Goal: Information Seeking & Learning: Check status

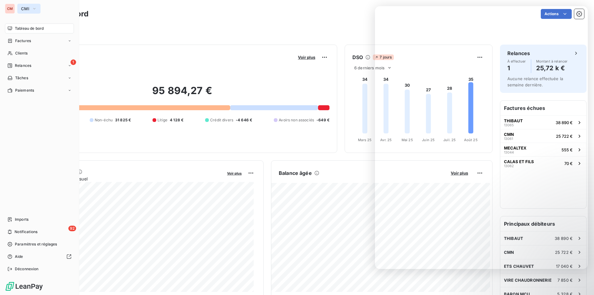
click at [28, 9] on span "CMI" at bounding box center [25, 8] width 8 height 5
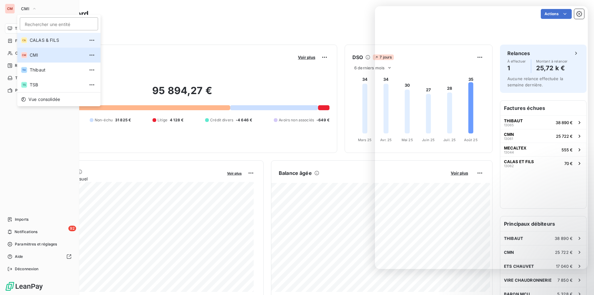
click at [36, 38] on span "CALAS & FILS" at bounding box center [57, 40] width 55 height 6
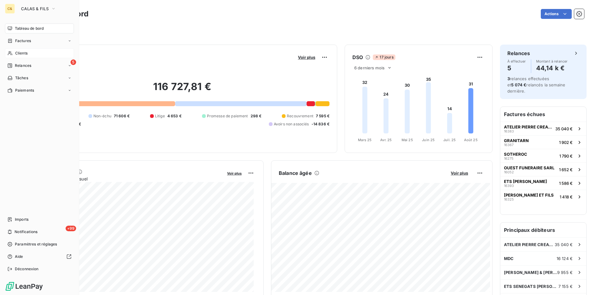
click at [24, 52] on span "Clients" at bounding box center [21, 53] width 12 height 6
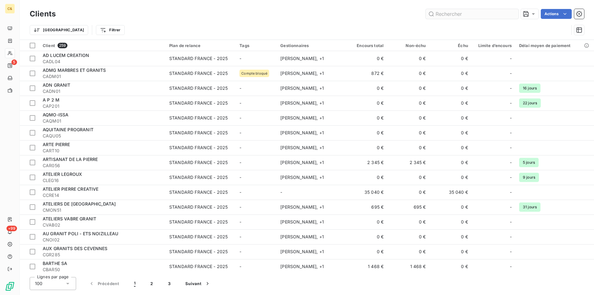
click at [471, 16] on input "text" at bounding box center [472, 14] width 93 height 10
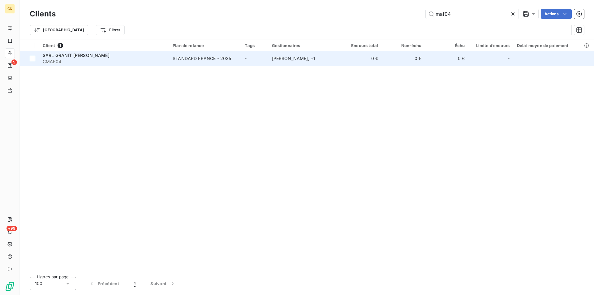
type input "maf04"
click at [346, 59] on td "0 €" at bounding box center [359, 58] width 43 height 15
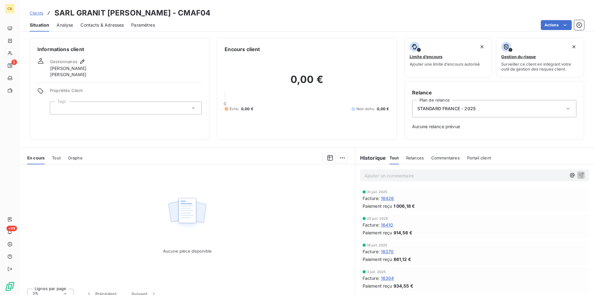
drag, startPoint x: 122, startPoint y: 26, endPoint x: 81, endPoint y: 20, distance: 40.9
click at [121, 26] on span "Contacts & Adresses" at bounding box center [101, 25] width 43 height 6
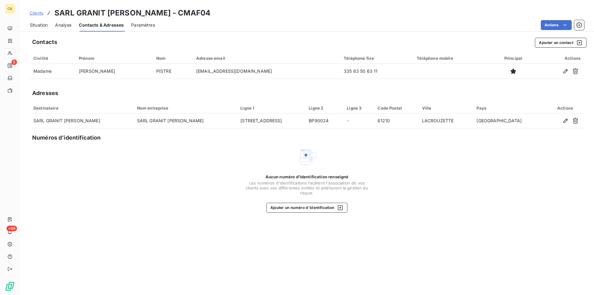
click at [64, 24] on span "Analyse" at bounding box center [63, 25] width 16 height 6
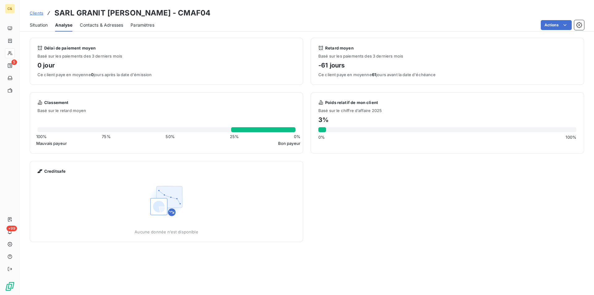
click at [33, 25] on span "Situation" at bounding box center [39, 25] width 18 height 6
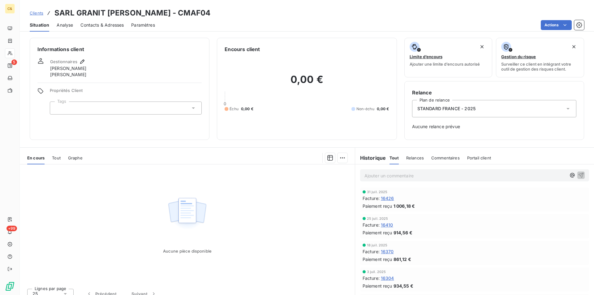
click at [67, 25] on span "Analyse" at bounding box center [65, 25] width 16 height 6
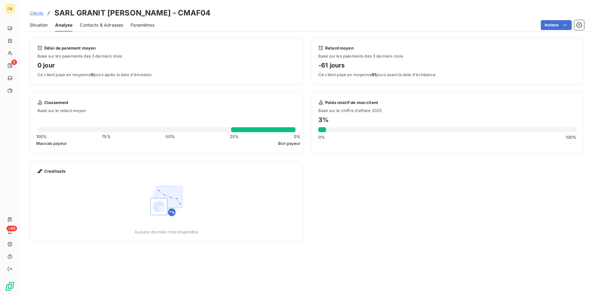
click at [46, 24] on span "Situation" at bounding box center [39, 25] width 18 height 6
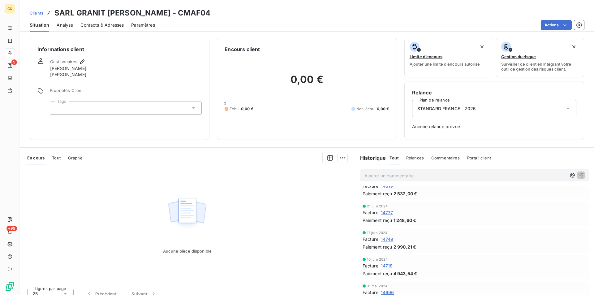
scroll to position [1392, 0]
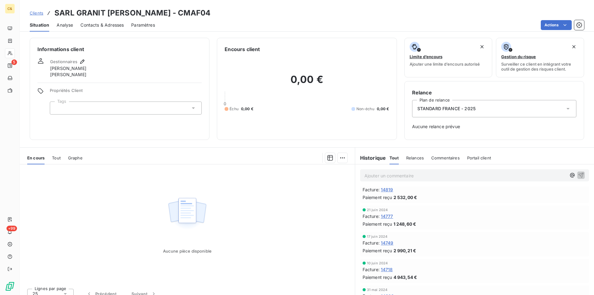
click at [36, 13] on span "Clients" at bounding box center [37, 13] width 14 height 5
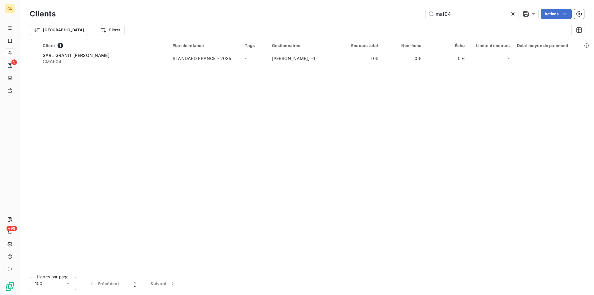
drag, startPoint x: 469, startPoint y: 14, endPoint x: 399, endPoint y: 8, distance: 70.5
click at [400, 9] on div "Clients maf04 Actions" at bounding box center [307, 13] width 554 height 13
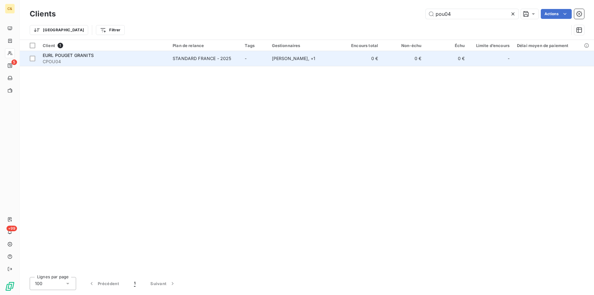
type input "pou04"
click at [262, 57] on td "-" at bounding box center [254, 58] width 27 height 15
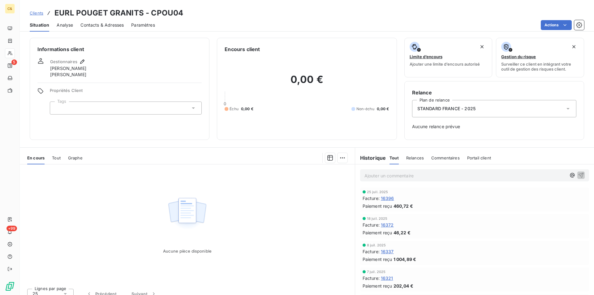
click at [65, 25] on span "Analyse" at bounding box center [65, 25] width 16 height 6
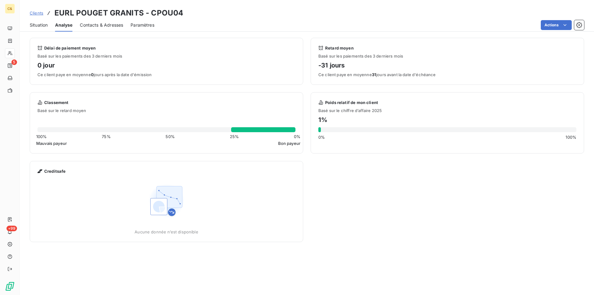
click at [40, 26] on span "Situation" at bounding box center [39, 25] width 18 height 6
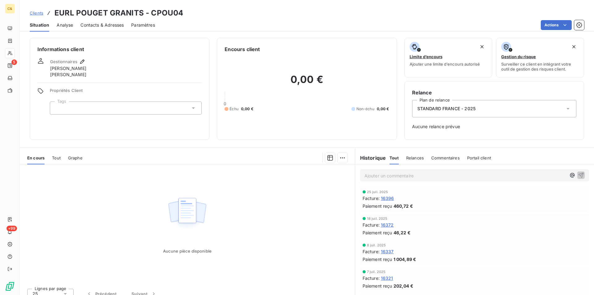
click at [40, 12] on span "Clients" at bounding box center [37, 13] width 14 height 5
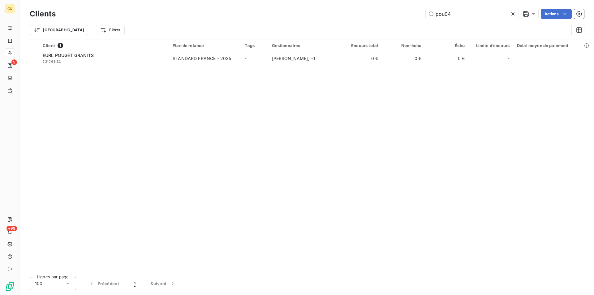
drag, startPoint x: 413, startPoint y: 12, endPoint x: 407, endPoint y: 13, distance: 6.5
click at [407, 13] on div "pou04 Actions" at bounding box center [323, 14] width 521 height 10
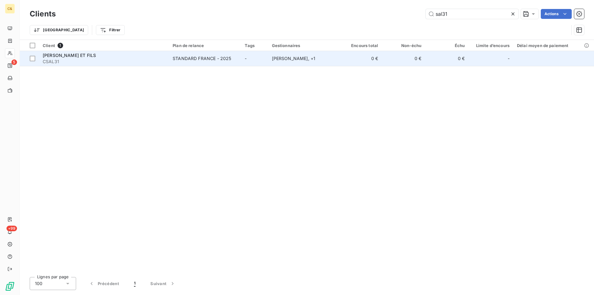
type input "sal31"
click at [309, 63] on td "NICOLAS CASSAN , + 1" at bounding box center [303, 58] width 71 height 15
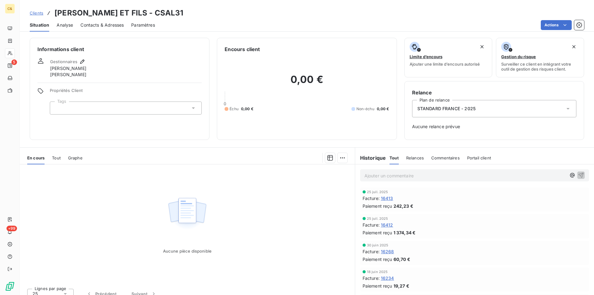
click at [69, 24] on span "Analyse" at bounding box center [65, 25] width 16 height 6
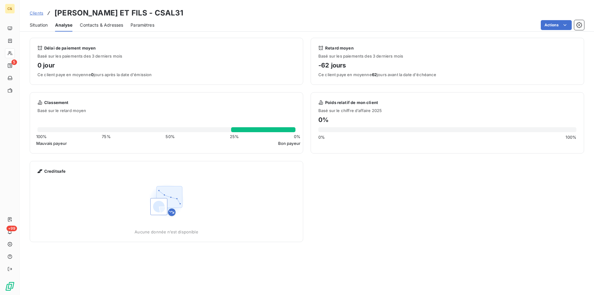
click at [37, 13] on span "Clients" at bounding box center [37, 13] width 14 height 5
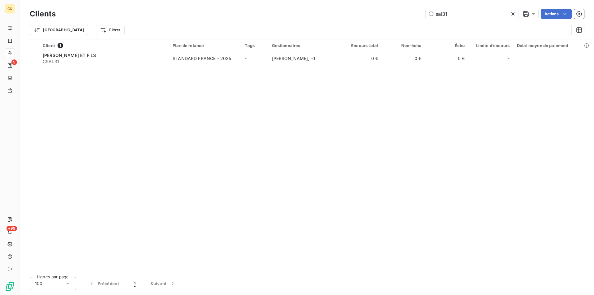
drag, startPoint x: 464, startPoint y: 13, endPoint x: 410, endPoint y: 12, distance: 54.1
click at [410, 12] on div "sal31 Actions" at bounding box center [323, 14] width 521 height 10
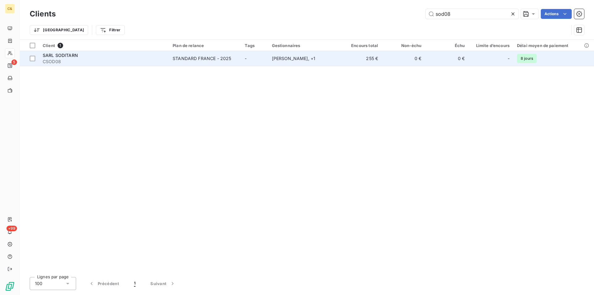
type input "sod08"
click at [328, 52] on td "NICOLAS CASSAN , + 1" at bounding box center [303, 58] width 71 height 15
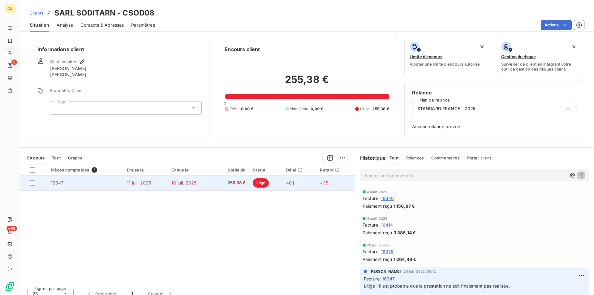
click at [182, 180] on span "16 juil. 2025" at bounding box center [183, 182] width 25 height 5
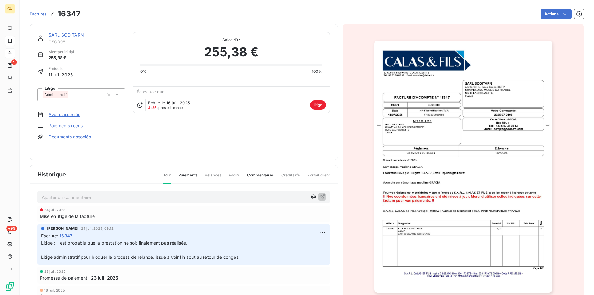
click at [74, 37] on link "SARL SODITARN" at bounding box center [66, 34] width 35 height 5
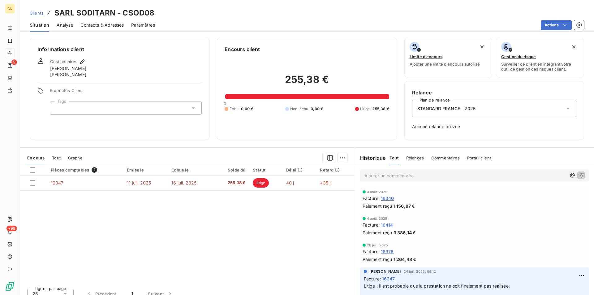
click at [59, 24] on span "Analyse" at bounding box center [65, 25] width 16 height 6
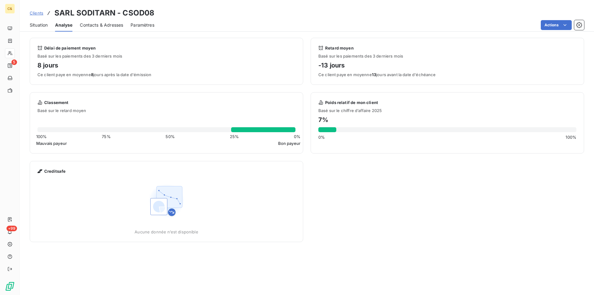
click at [37, 23] on span "Situation" at bounding box center [39, 25] width 18 height 6
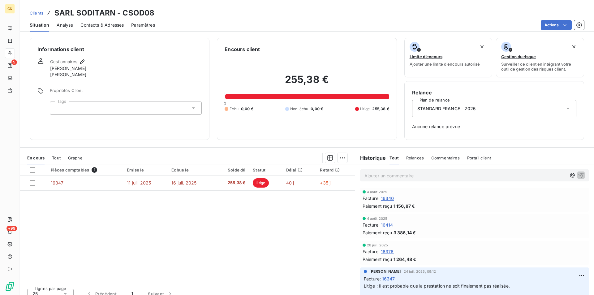
click at [36, 11] on span "Clients" at bounding box center [37, 13] width 14 height 5
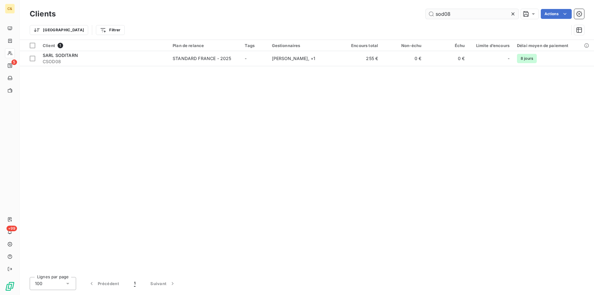
drag, startPoint x: 455, startPoint y: 12, endPoint x: 425, endPoint y: 15, distance: 30.2
click at [426, 15] on input "sod08" at bounding box center [472, 14] width 93 height 10
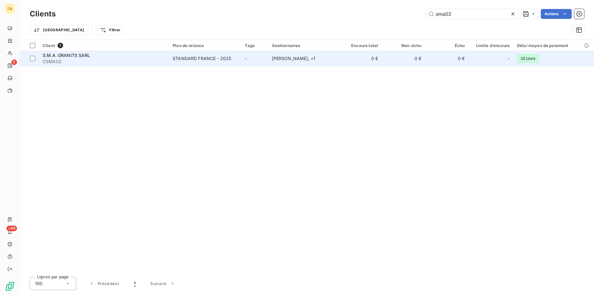
type input "sma02"
click at [331, 56] on div "NICOLAS CASSAN , + 1" at bounding box center [303, 58] width 63 height 6
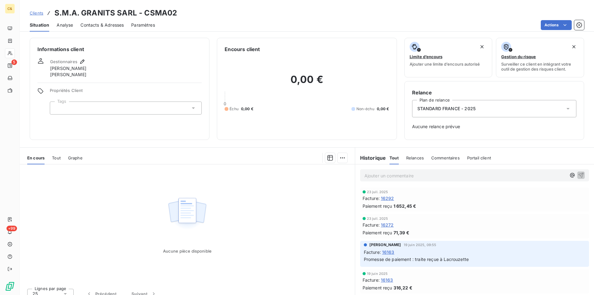
click at [62, 25] on span "Analyse" at bounding box center [65, 25] width 16 height 6
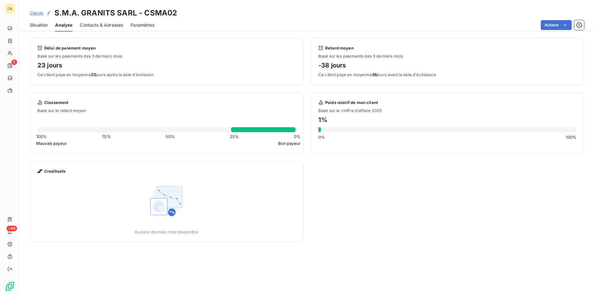
click at [41, 24] on span "Situation" at bounding box center [39, 25] width 18 height 6
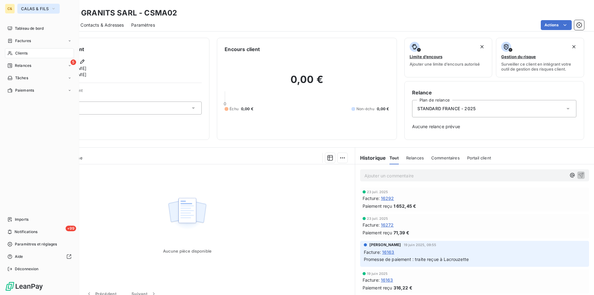
click at [29, 9] on span "CALAS & FILS" at bounding box center [35, 8] width 28 height 5
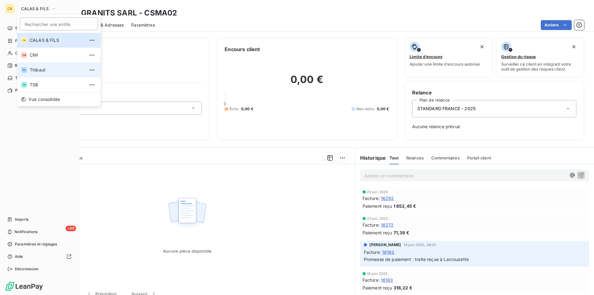
click at [37, 67] on span "Thibaut" at bounding box center [57, 70] width 55 height 6
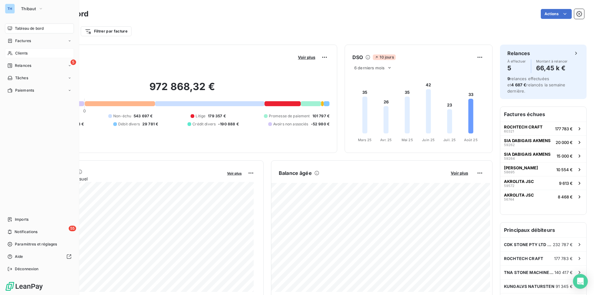
click at [23, 55] on span "Clients" at bounding box center [21, 53] width 12 height 6
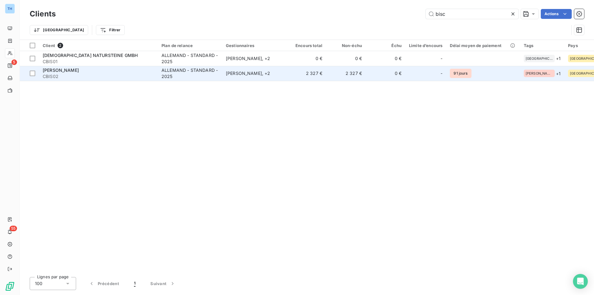
type input "bisc"
click at [135, 77] on span "CBIS02" at bounding box center [98, 76] width 111 height 6
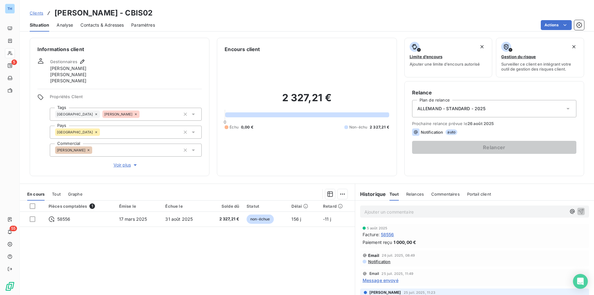
click at [387, 280] on span "Message envoyé" at bounding box center [381, 280] width 36 height 6
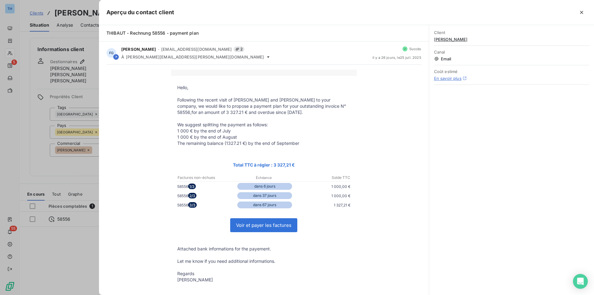
click at [68, 247] on div at bounding box center [297, 147] width 594 height 295
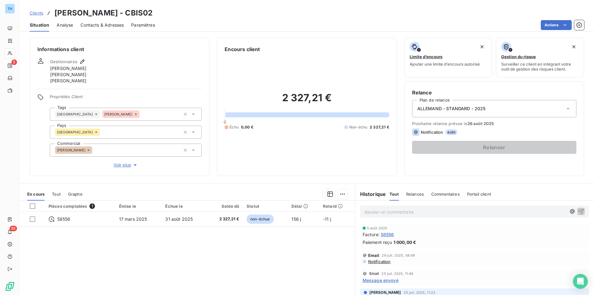
click at [376, 261] on span "Notification" at bounding box center [378, 261] width 23 height 5
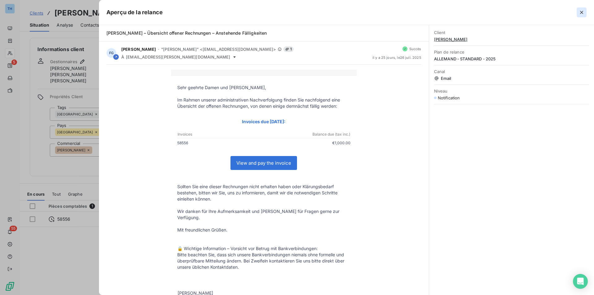
click at [583, 10] on icon "button" at bounding box center [581, 12] width 6 height 6
